Goal: Task Accomplishment & Management: Use online tool/utility

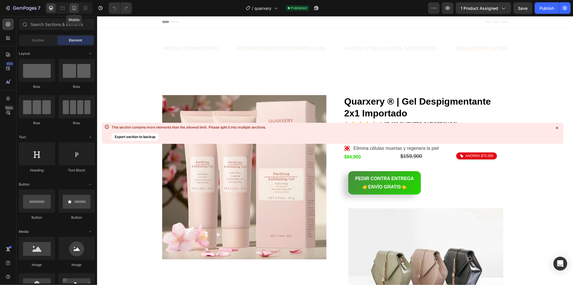
click at [73, 9] on icon at bounding box center [74, 8] width 6 height 6
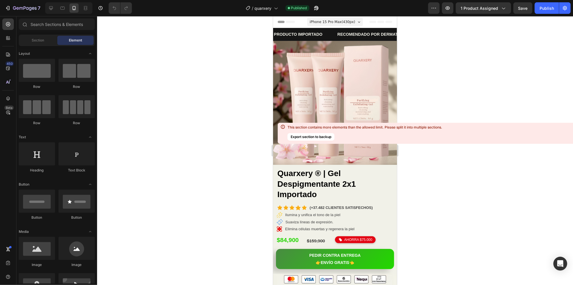
click at [229, 92] on div at bounding box center [335, 150] width 476 height 269
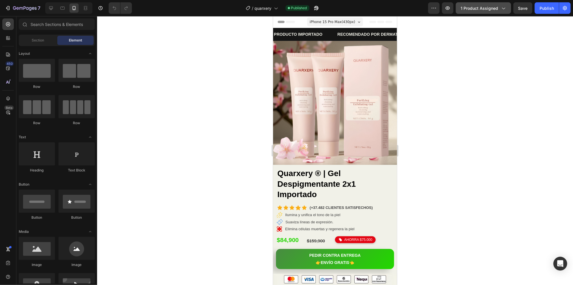
click at [484, 9] on span "1 product assigned" at bounding box center [479, 8] width 37 height 6
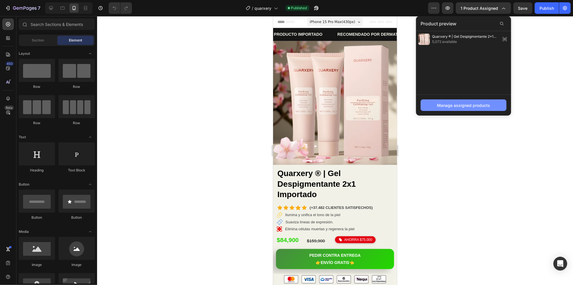
click at [464, 104] on div "Manage assigned products" at bounding box center [463, 105] width 53 height 6
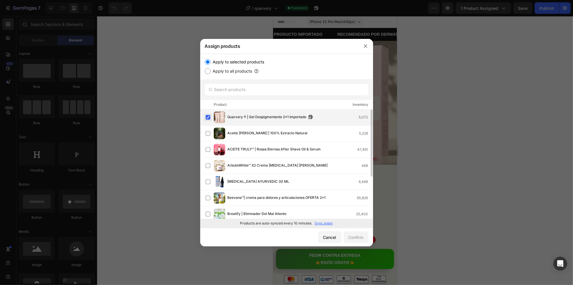
click at [209, 118] on label at bounding box center [208, 117] width 5 height 5
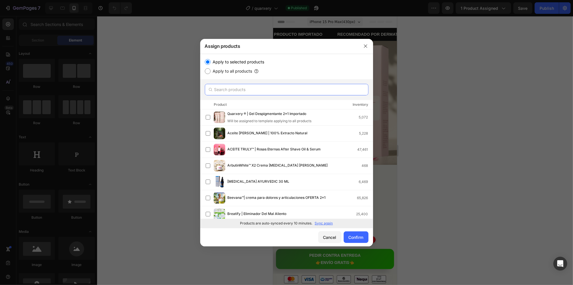
click at [239, 91] on input "text" at bounding box center [287, 90] width 164 height 12
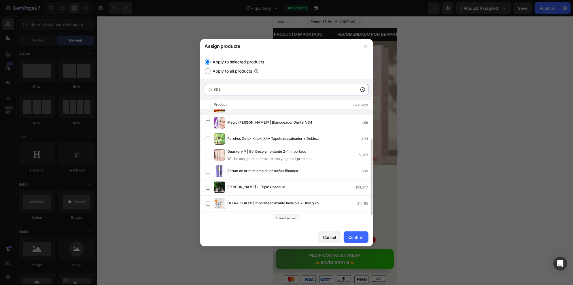
scroll to position [48, 0]
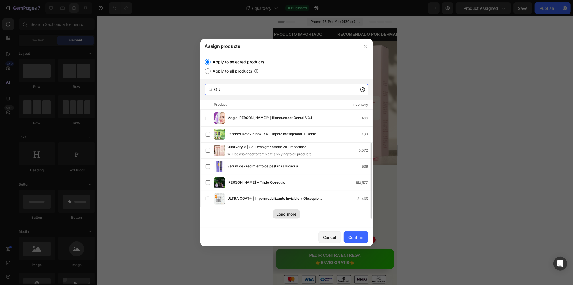
type input "QU"
click at [277, 212] on div "Load more" at bounding box center [287, 214] width 20 height 6
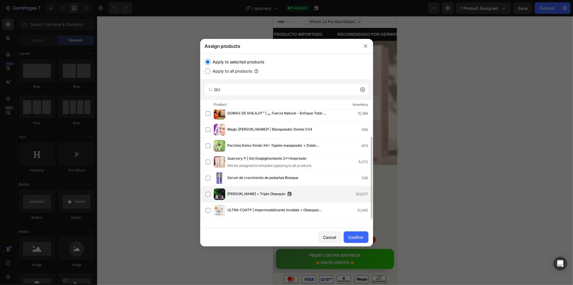
scroll to position [0, 0]
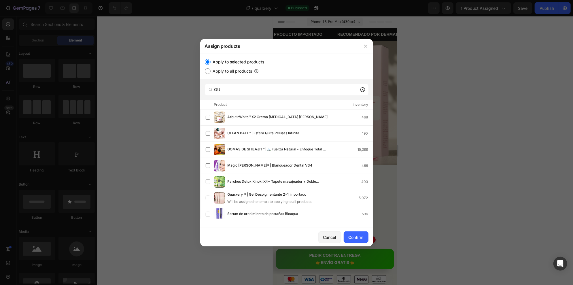
click at [362, 91] on icon at bounding box center [363, 89] width 5 height 5
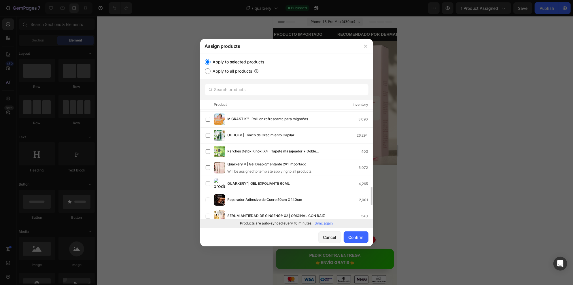
scroll to position [424, 0]
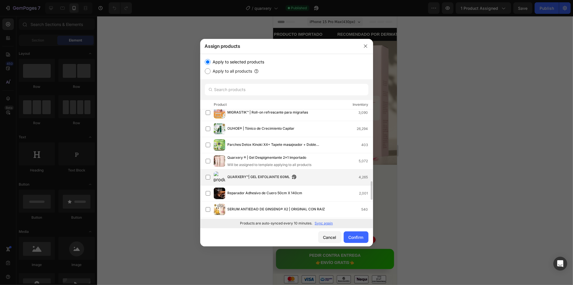
click at [275, 178] on span "QUARXERY™| GEL EXFOLIANTE 60ML" at bounding box center [259, 177] width 63 height 6
click at [360, 237] on div "Confirm" at bounding box center [356, 237] width 15 height 6
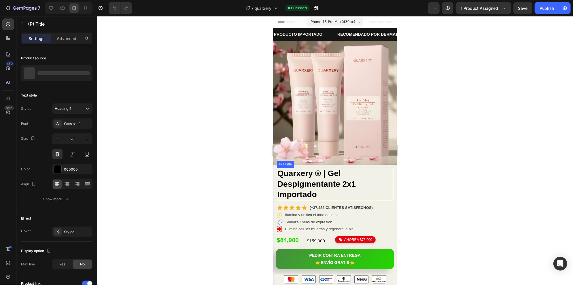
click at [324, 172] on h2 "Quarxery ® | Gel Despigmentante 2x1 Importado" at bounding box center [335, 183] width 116 height 33
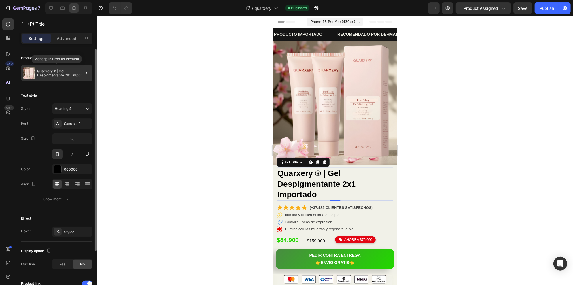
click at [46, 70] on p "Quarxery ® | Gel Despigmentante 2x1 Importado" at bounding box center [63, 73] width 53 height 8
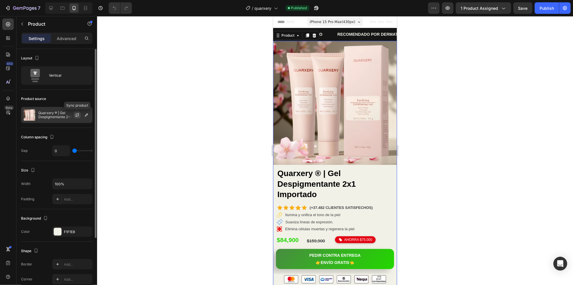
click at [77, 118] on button "button" at bounding box center [77, 115] width 7 height 7
click at [476, 3] on button "1 product assigned" at bounding box center [483, 8] width 55 height 12
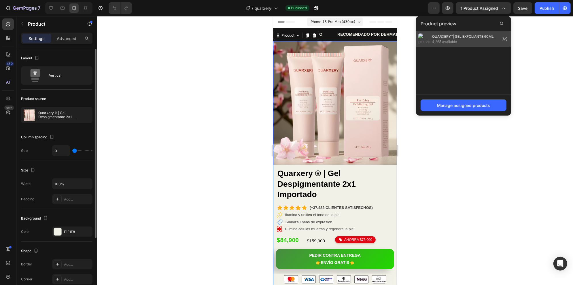
click at [503, 37] on icon at bounding box center [505, 39] width 8 height 8
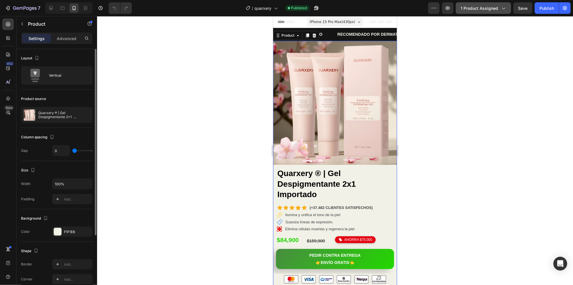
click at [501, 7] on icon "button" at bounding box center [504, 8] width 6 height 6
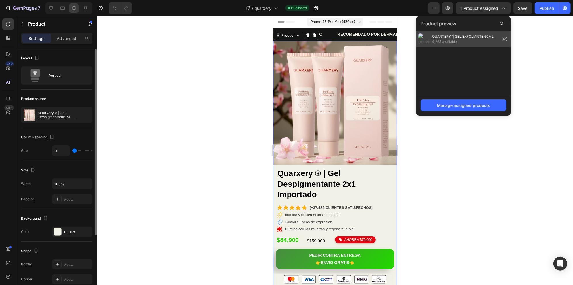
click at [505, 39] on icon at bounding box center [505, 39] width 8 height 8
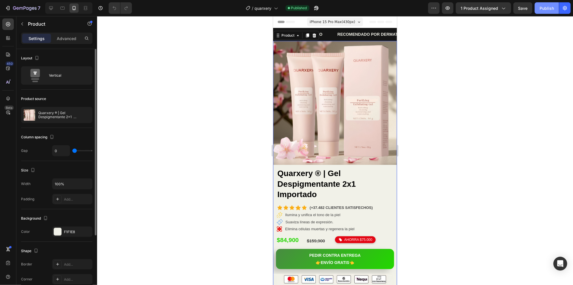
click at [540, 7] on button "Publish" at bounding box center [547, 8] width 24 height 12
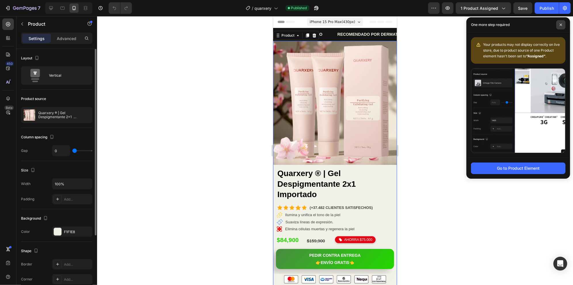
click at [560, 25] on icon at bounding box center [561, 24] width 3 height 3
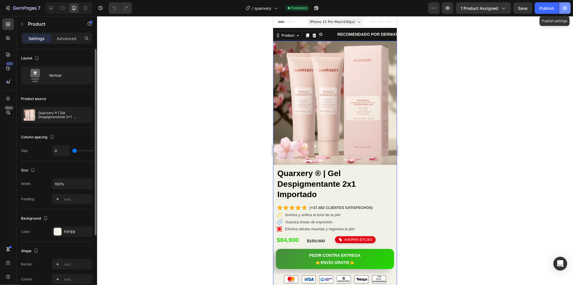
click at [566, 7] on icon "button" at bounding box center [565, 8] width 6 height 6
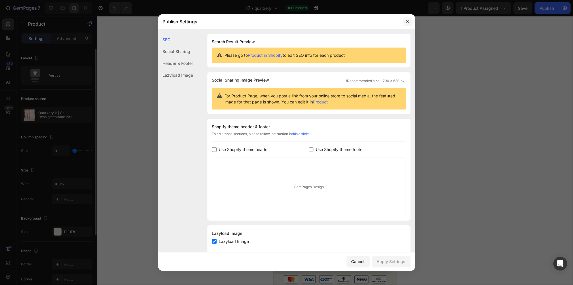
click at [406, 20] on icon "button" at bounding box center [408, 21] width 5 height 5
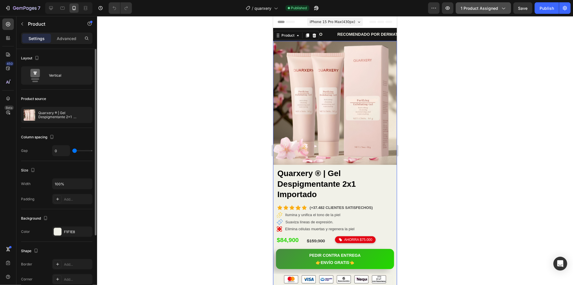
click at [489, 7] on span "1 product assigned" at bounding box center [479, 8] width 37 height 6
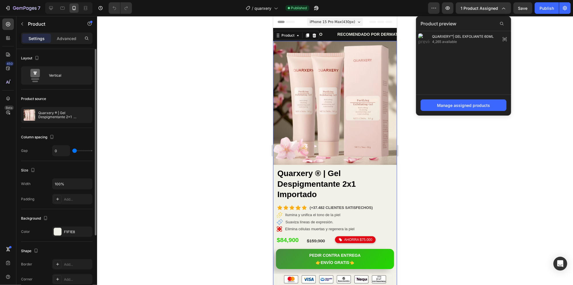
click at [491, 161] on div at bounding box center [335, 150] width 476 height 269
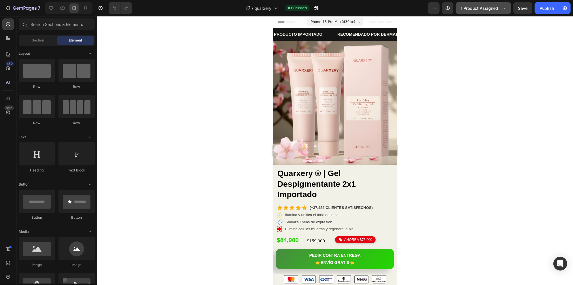
click at [494, 4] on button "1 product assigned" at bounding box center [483, 8] width 55 height 12
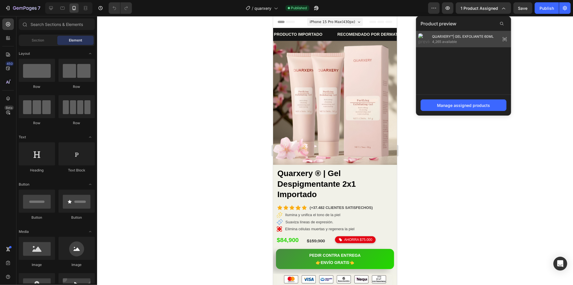
click at [505, 37] on icon at bounding box center [505, 39] width 8 height 8
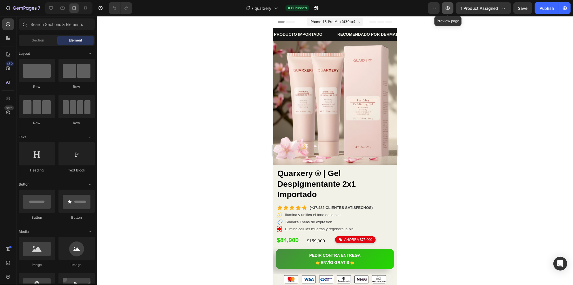
click at [448, 6] on icon "button" at bounding box center [448, 7] width 4 height 3
click at [317, 175] on h2 "Quarxery ® | Gel Despigmentante 2x1 Importado" at bounding box center [335, 183] width 116 height 33
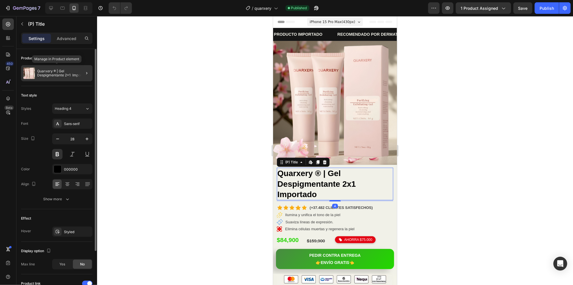
click at [72, 73] on p "Quarxery ® | Gel Despigmentante 2x1 Importado" at bounding box center [63, 73] width 53 height 8
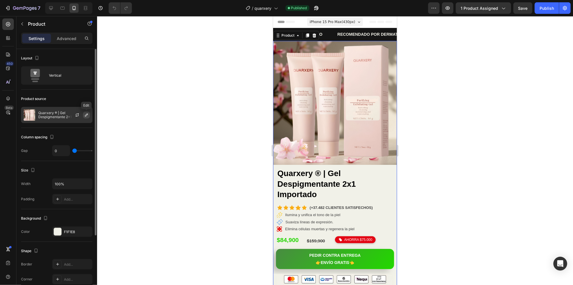
click at [84, 114] on icon "button" at bounding box center [86, 115] width 5 height 5
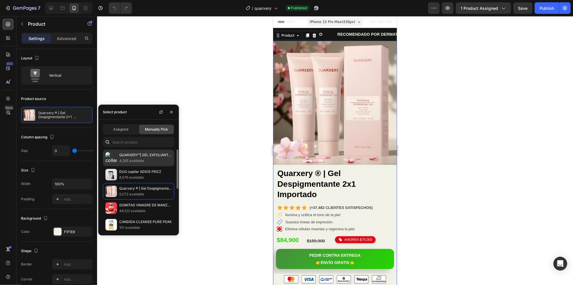
click at [137, 155] on p "QUARXERY™| GEL EXFOLIANTE 60ML" at bounding box center [145, 155] width 52 height 6
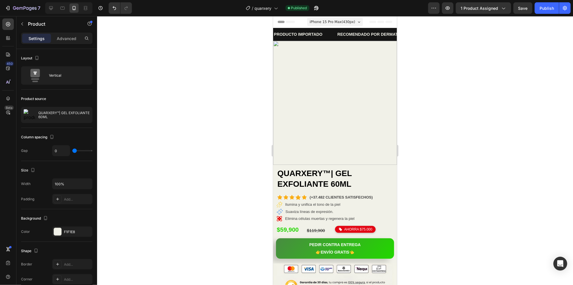
click at [189, 74] on div at bounding box center [335, 150] width 476 height 269
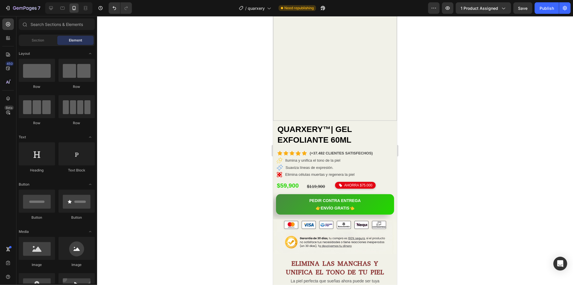
scroll to position [0, 0]
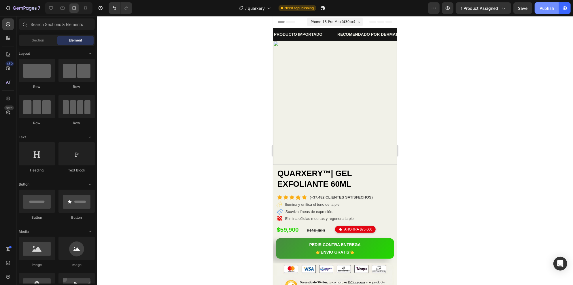
click at [543, 10] on div "Publish" at bounding box center [547, 8] width 14 height 6
click at [447, 84] on div at bounding box center [335, 150] width 476 height 269
click at [480, 8] on span "1 product assigned" at bounding box center [479, 8] width 37 height 6
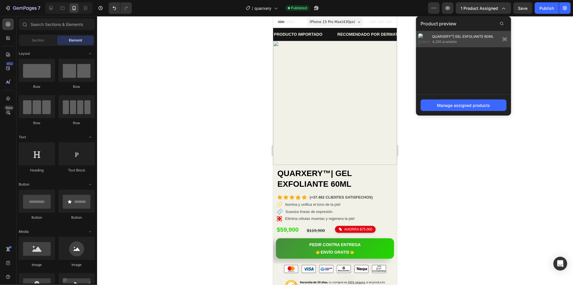
click at [503, 38] on icon at bounding box center [505, 39] width 8 height 8
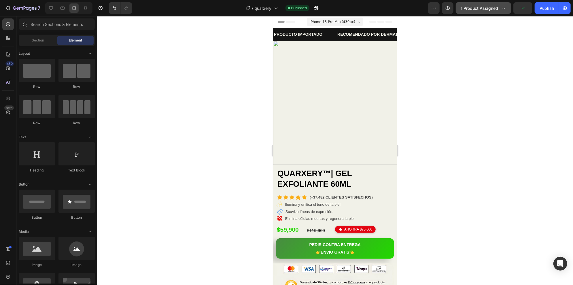
click at [472, 9] on span "1 product assigned" at bounding box center [479, 8] width 37 height 6
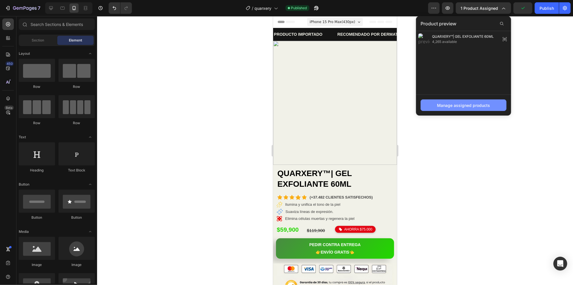
click at [456, 102] on div "Manage assigned products" at bounding box center [463, 105] width 53 height 6
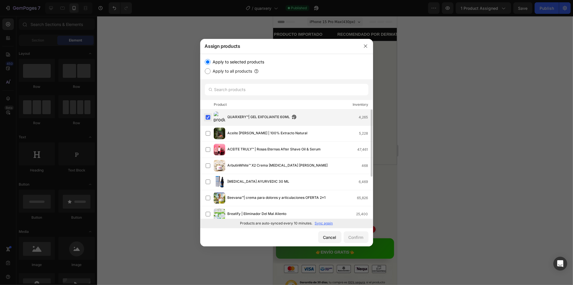
click at [206, 116] on label at bounding box center [208, 117] width 5 height 5
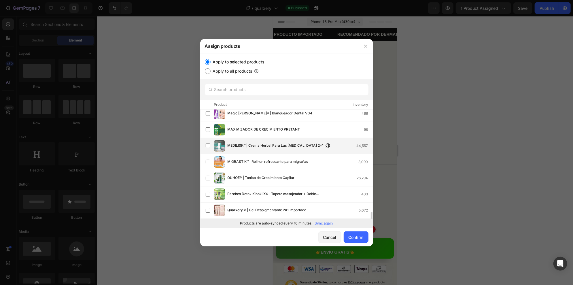
scroll to position [407, 0]
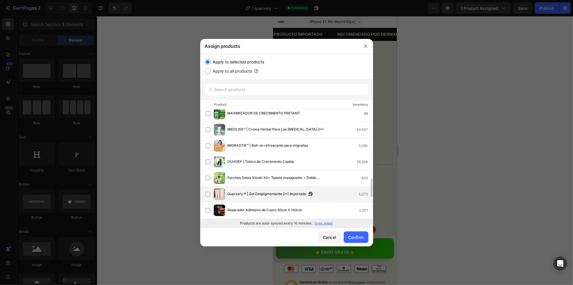
click at [265, 197] on span "Quarxery ® | Gel Despigmentante 2x1 Importado" at bounding box center [267, 194] width 79 height 6
click at [360, 240] on div "Confirm" at bounding box center [356, 237] width 15 height 6
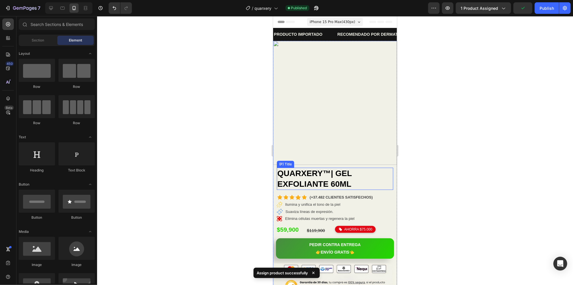
drag, startPoint x: 299, startPoint y: 177, endPoint x: 274, endPoint y: 173, distance: 26.0
click at [299, 177] on h2 "QUARXERY™| GEL EXFOLIANTE 60ML" at bounding box center [335, 178] width 116 height 22
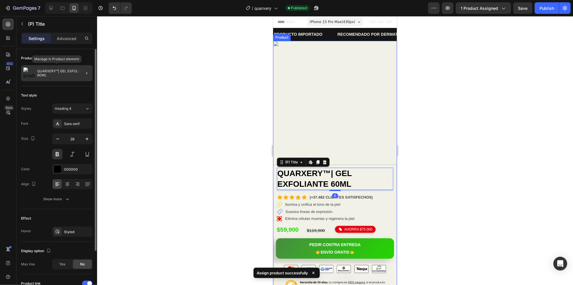
click at [63, 74] on p "QUARXERY™| GEL EXFOLIANTE 60ML" at bounding box center [63, 73] width 53 height 8
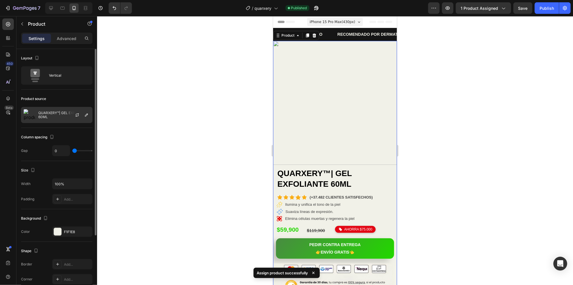
click at [71, 114] on div at bounding box center [79, 115] width 25 height 16
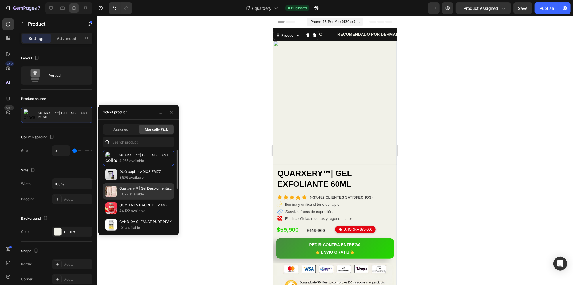
click at [148, 188] on p "Quarxery ® | Gel Despigmentante 2x1 Importado" at bounding box center [145, 189] width 52 height 6
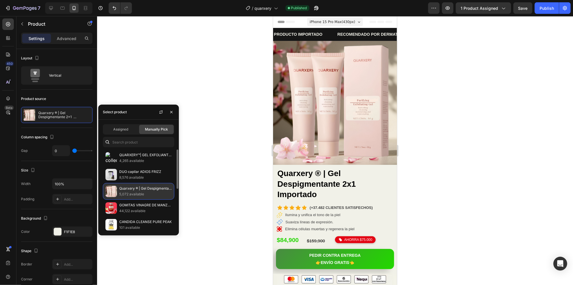
click at [121, 187] on p "Quarxery ® | Gel Despigmentante 2x1 Importado" at bounding box center [145, 189] width 52 height 6
click at [112, 190] on img at bounding box center [111, 192] width 12 height 12
click at [110, 80] on div at bounding box center [335, 150] width 476 height 269
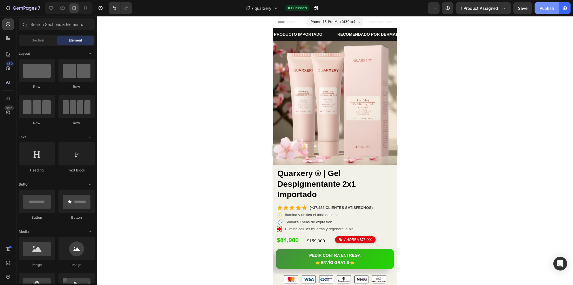
click at [545, 6] on div "Publish" at bounding box center [547, 8] width 14 height 6
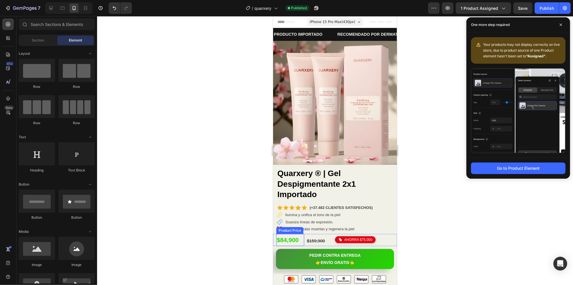
click at [285, 234] on div "$84,900" at bounding box center [290, 240] width 28 height 12
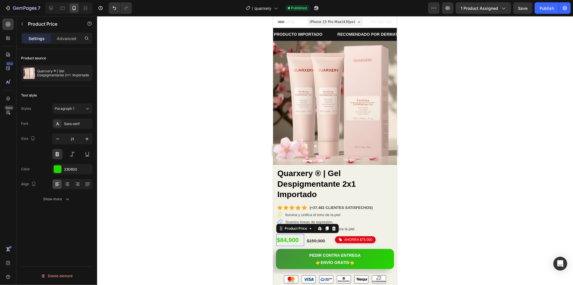
click at [285, 234] on div "$84,900" at bounding box center [290, 240] width 28 height 12
click at [286, 234] on div "$84,900" at bounding box center [290, 240] width 28 height 12
click at [287, 234] on div "$84,900" at bounding box center [290, 240] width 28 height 12
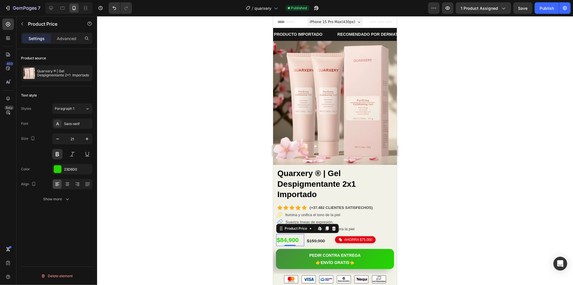
click at [287, 234] on div "$84,900" at bounding box center [290, 240] width 28 height 12
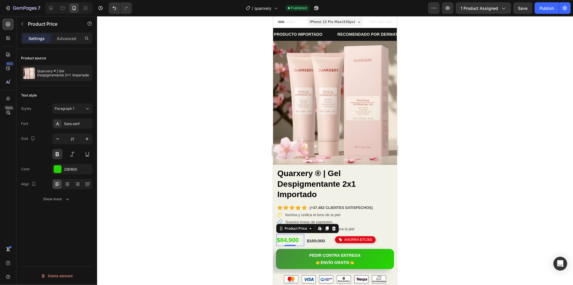
click at [287, 234] on div "$84,900" at bounding box center [290, 240] width 28 height 12
click at [242, 225] on div at bounding box center [335, 150] width 476 height 269
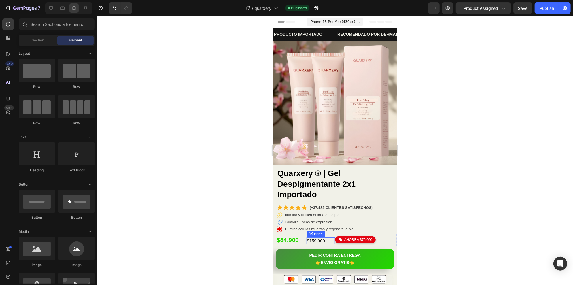
click at [317, 237] on div "$159,900" at bounding box center [320, 240] width 29 height 7
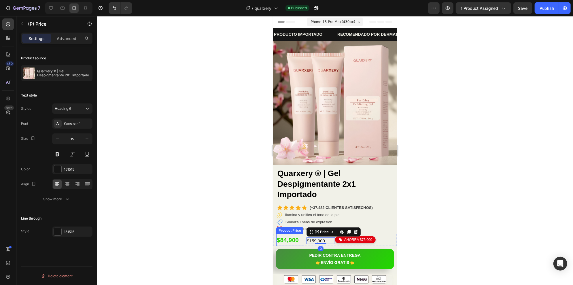
click at [293, 234] on div "$84,900" at bounding box center [290, 240] width 28 height 12
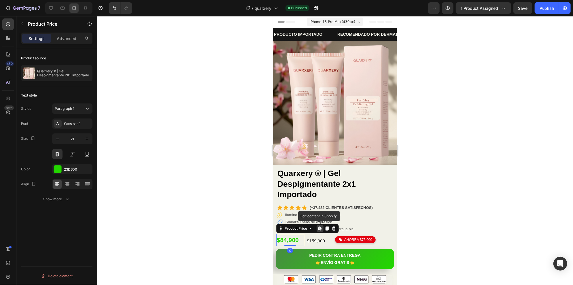
click at [293, 234] on div "$84,900" at bounding box center [290, 240] width 28 height 12
click at [484, 5] on span "1 product assigned" at bounding box center [479, 8] width 37 height 6
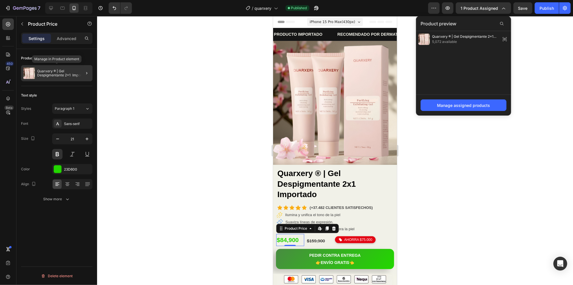
click at [46, 71] on p "Quarxery ® | Gel Despigmentante 2x1 Importado" at bounding box center [63, 73] width 53 height 8
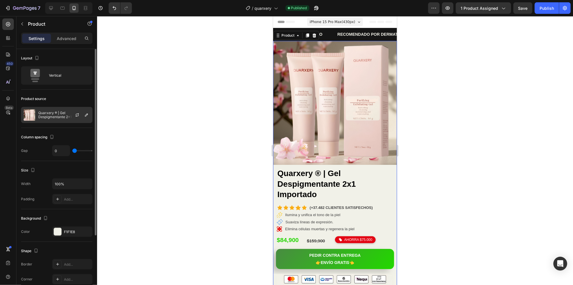
click at [57, 113] on p "Quarxery ® | Gel Despigmentante 2x1 Importado" at bounding box center [64, 115] width 52 height 8
click at [77, 116] on icon "button" at bounding box center [77, 116] width 3 height 2
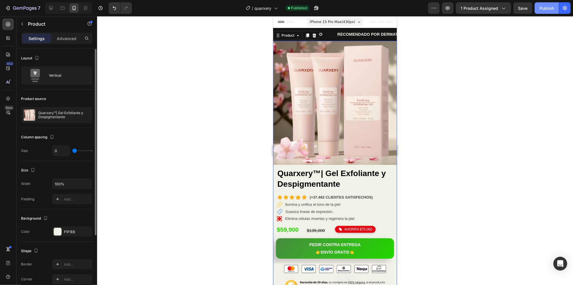
click at [545, 9] on div "Publish" at bounding box center [547, 8] width 14 height 6
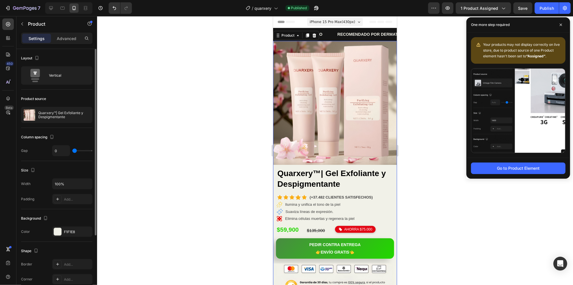
click at [437, 110] on div at bounding box center [335, 150] width 476 height 269
